Goal: Book appointment/travel/reservation

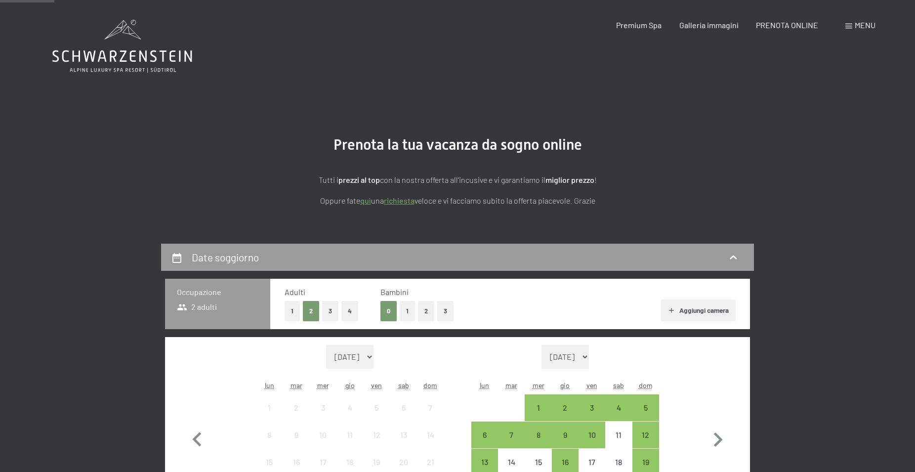
scroll to position [202, 0]
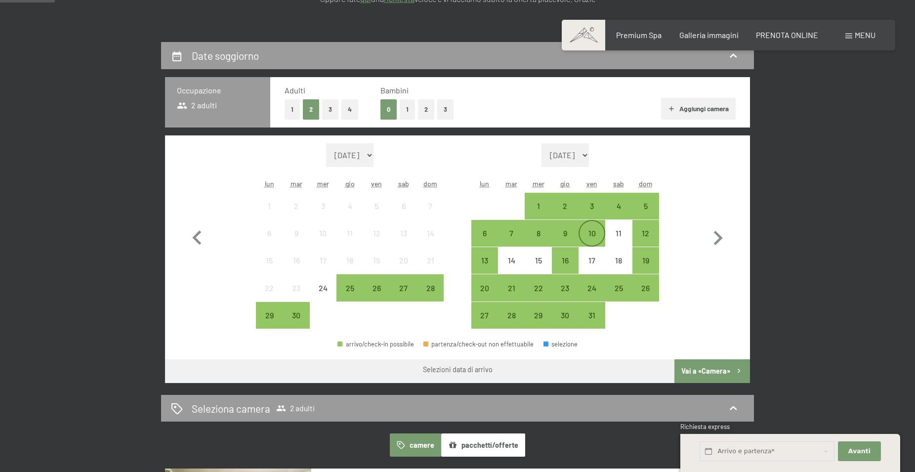
click at [588, 231] on div "10" at bounding box center [591, 241] width 25 height 25
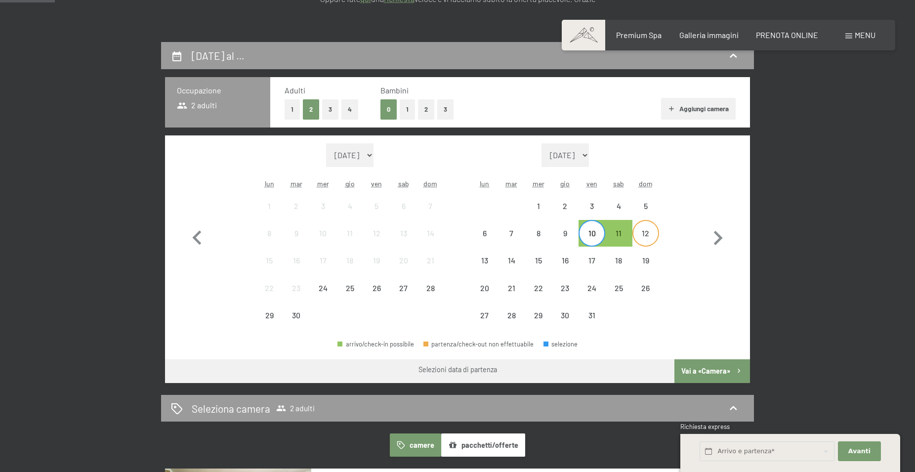
drag, startPoint x: 646, startPoint y: 233, endPoint x: 649, endPoint y: 243, distance: 10.8
click at [646, 233] on div "12" at bounding box center [645, 241] width 25 height 25
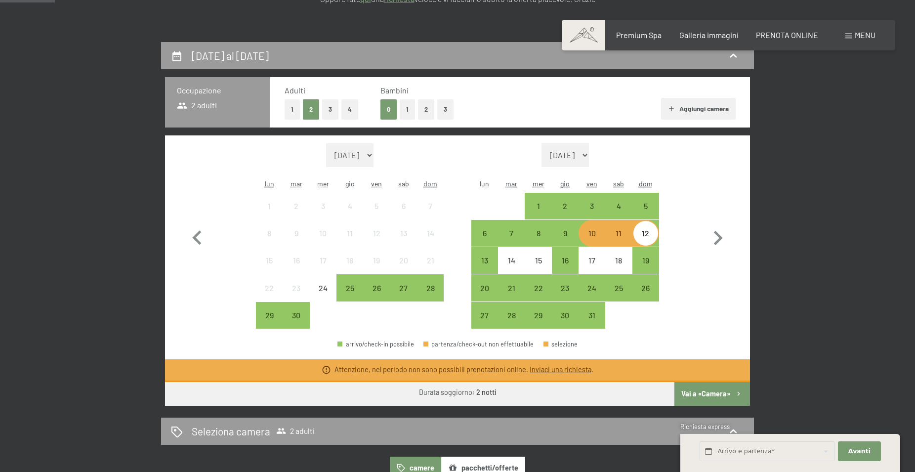
click at [810, 303] on div "[DATE] al [DATE] Occupazione 2 adulti Adulti 1 2 3 4 Bambini 0 1 2 3 Aggiungi c…" at bounding box center [457, 351] width 748 height 618
click at [609, 294] on div "25" at bounding box center [618, 296] width 25 height 25
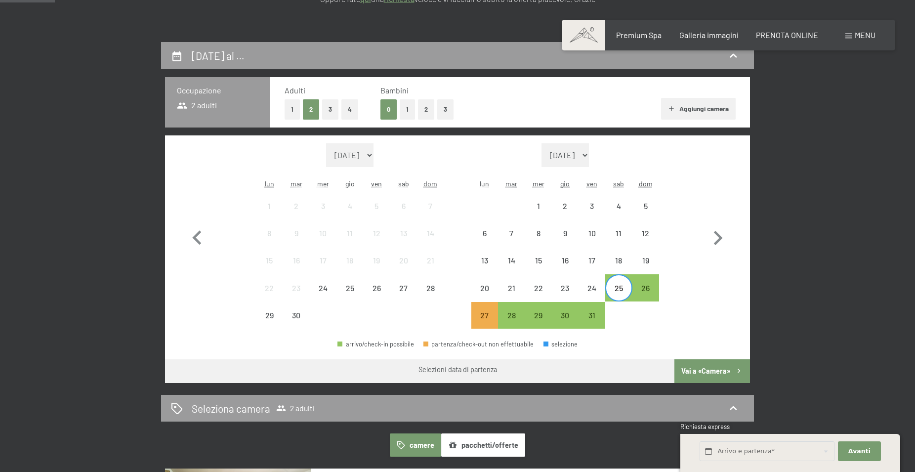
click at [681, 300] on div "Mese/anno [DATE] [DATE] [DATE] [DATE] [DATE] [DATE] [DATE] [DATE] [DATE] [DATE]…" at bounding box center [458, 236] width 550 height 186
click at [524, 283] on div "21" at bounding box center [511, 287] width 27 height 27
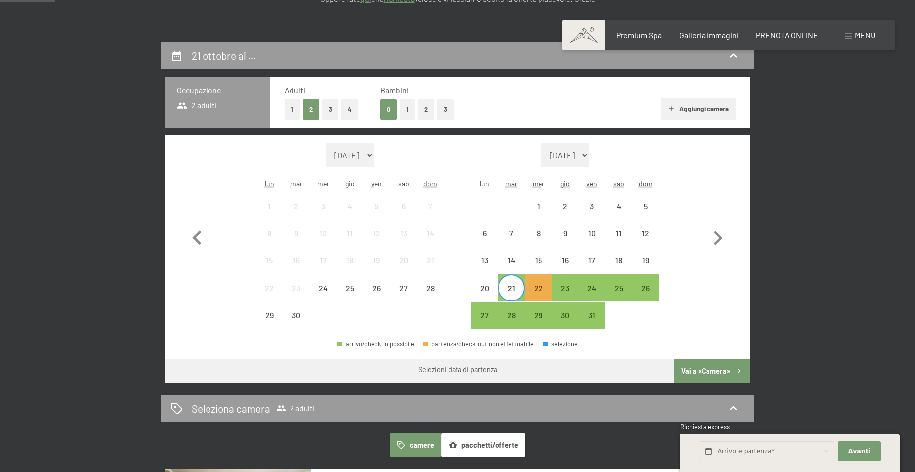
click at [427, 311] on div at bounding box center [430, 315] width 27 height 27
click at [204, 241] on icon "button" at bounding box center [197, 238] width 29 height 29
